Goal: Information Seeking & Learning: Check status

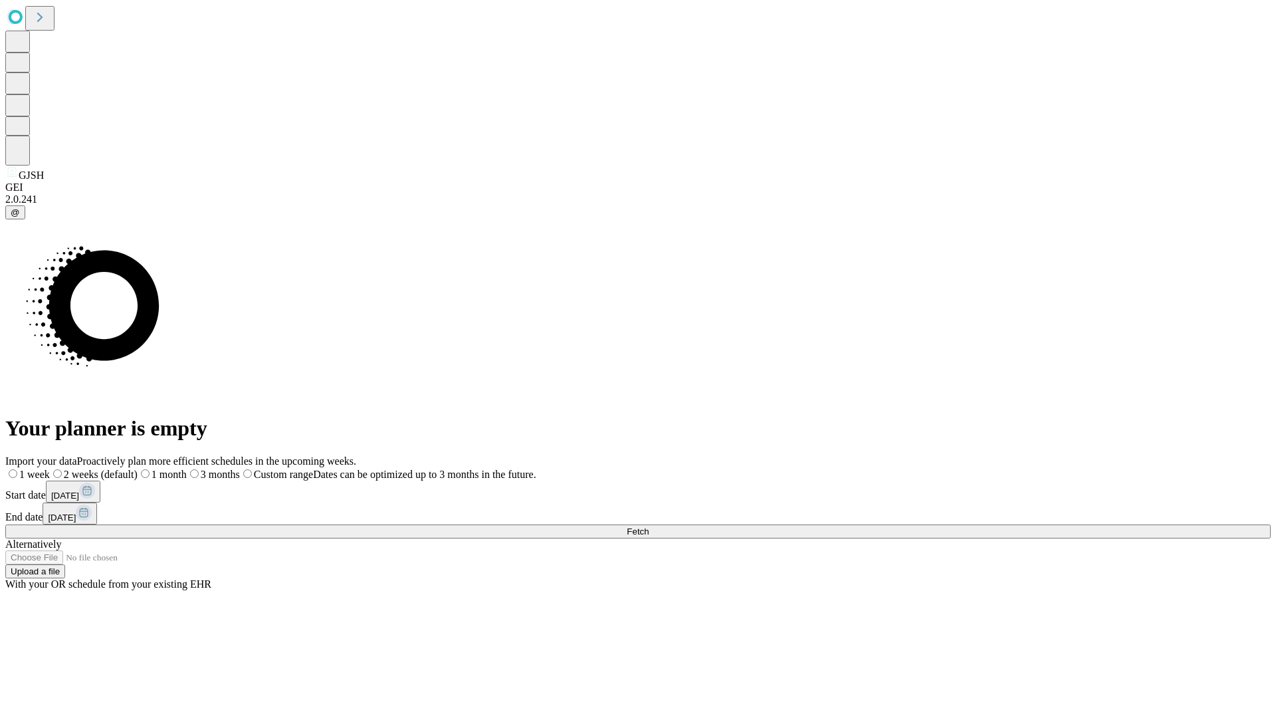
click at [649, 526] on span "Fetch" at bounding box center [638, 531] width 22 height 10
